Goal: Find specific page/section: Find specific page/section

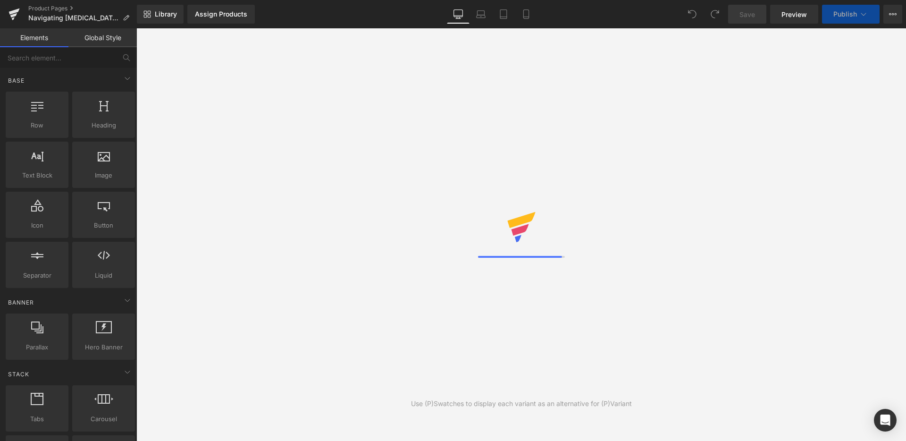
click at [20, 15] on link at bounding box center [14, 14] width 28 height 28
click at [312, 18] on div "Library Desktop Desktop Laptop Tablet Mobile Save Preview Publish Scheduled Vie…" at bounding box center [521, 14] width 769 height 19
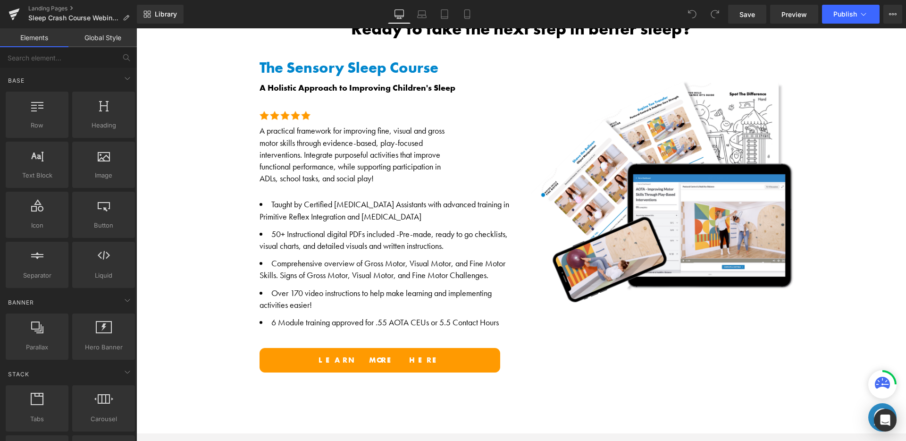
scroll to position [607, 0]
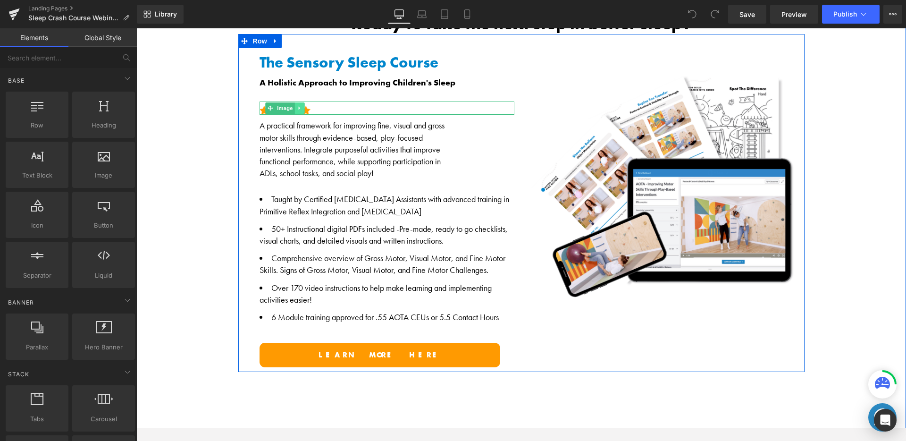
click at [298, 105] on icon at bounding box center [299, 108] width 5 height 6
click at [301, 105] on icon at bounding box center [303, 107] width 5 height 5
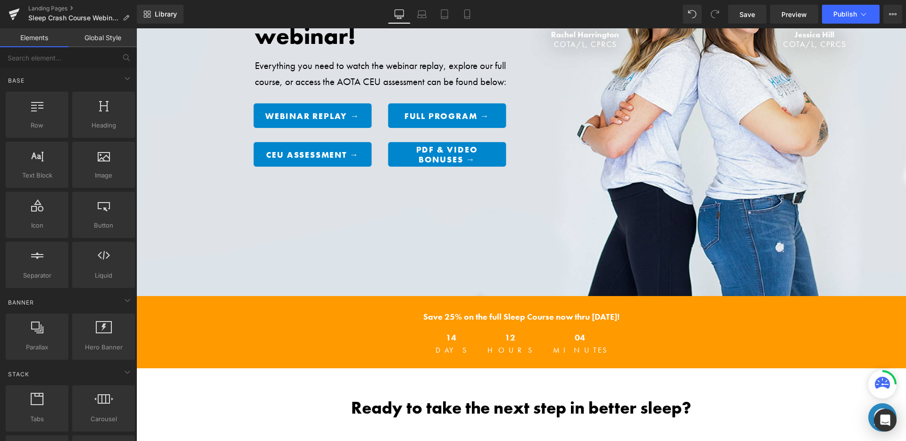
scroll to position [452, 0]
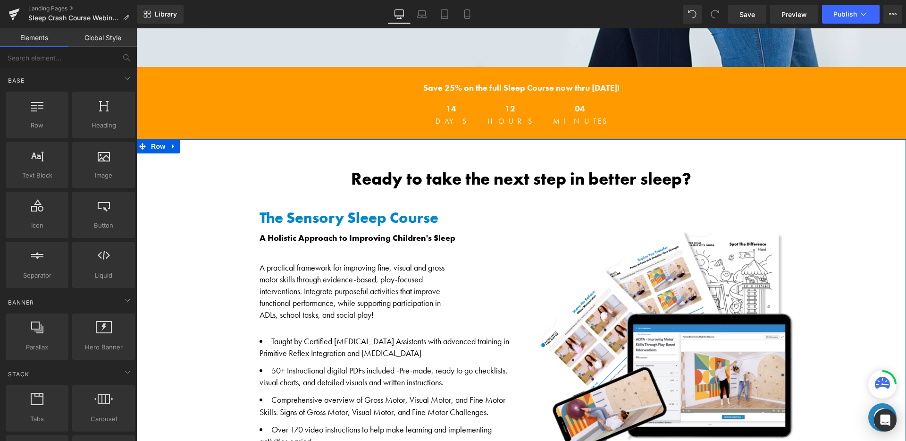
click at [273, 163] on div "Ready to take the next step in better sleep? Heading The Sensory Sleep Course A…" at bounding box center [520, 354] width 769 height 431
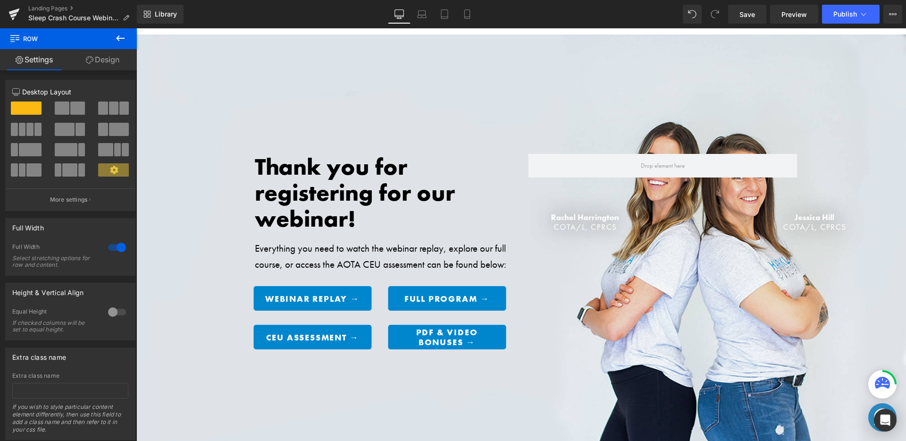
scroll to position [0, 0]
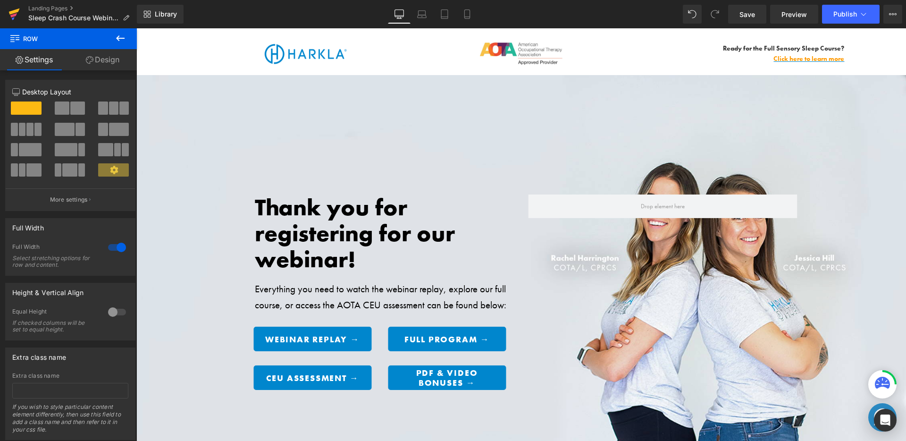
click at [21, 16] on link at bounding box center [14, 14] width 28 height 28
click at [14, 10] on icon at bounding box center [14, 11] width 11 height 6
